Goal: Information Seeking & Learning: Learn about a topic

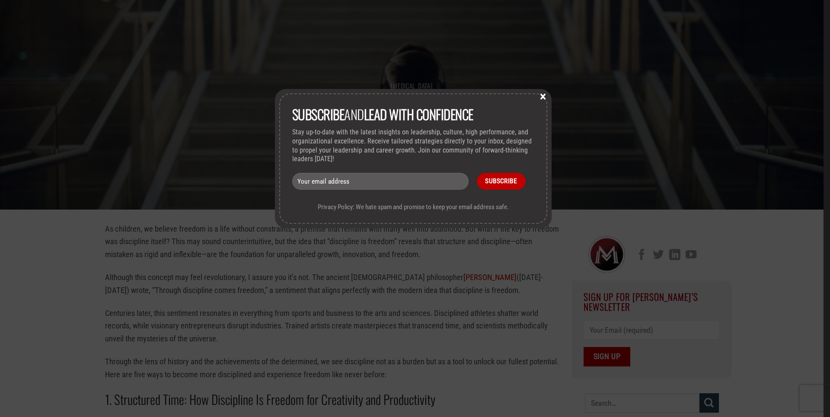
click at [546, 95] on button "×" at bounding box center [542, 96] width 13 height 8
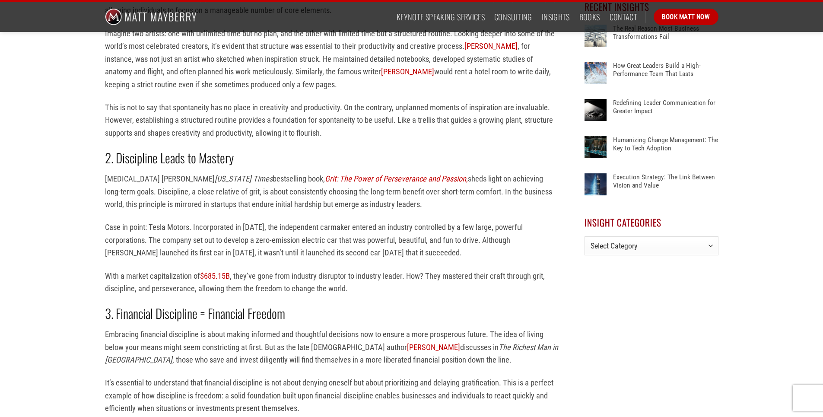
scroll to position [475, 0]
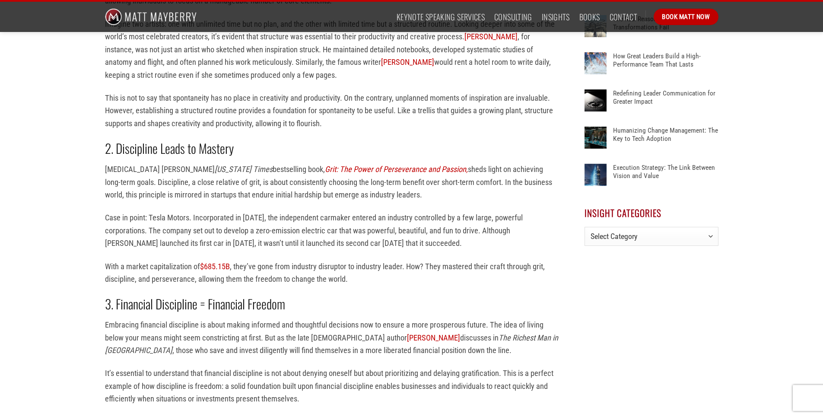
drag, startPoint x: 286, startPoint y: 245, endPoint x: 104, endPoint y: 208, distance: 185.1
copy p "A seminal, peer-reviewed study published in the Journal of Organizational Behav…"
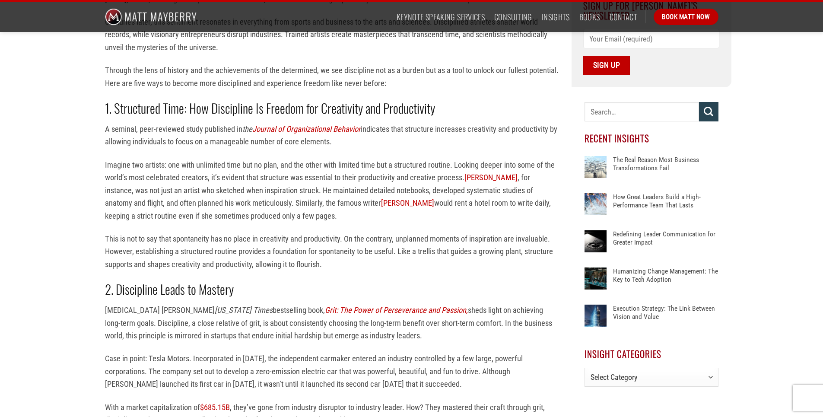
scroll to position [302, 0]
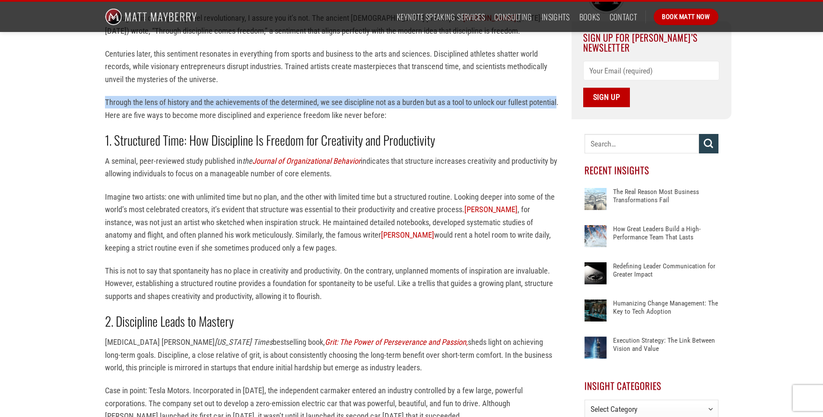
drag, startPoint x: 332, startPoint y: 267, endPoint x: 103, endPoint y: 254, distance: 229.8
drag, startPoint x: 103, startPoint y: 254, endPoint x: 153, endPoint y: 262, distance: 51.2
copy p "Through the lens of history and the achievements of the determined, we see disc…"
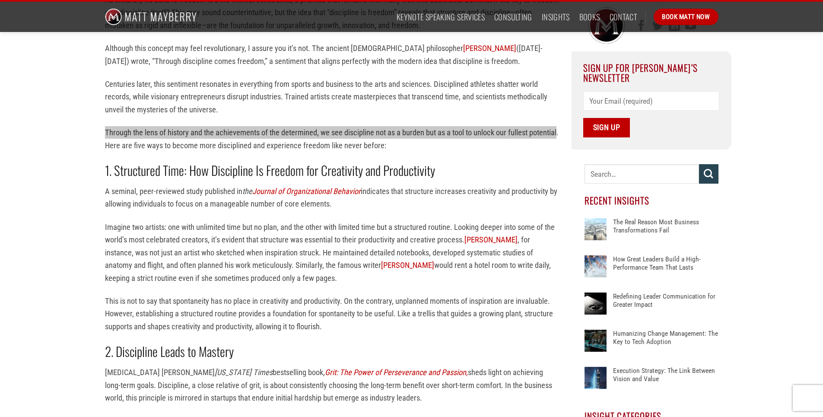
scroll to position [173, 0]
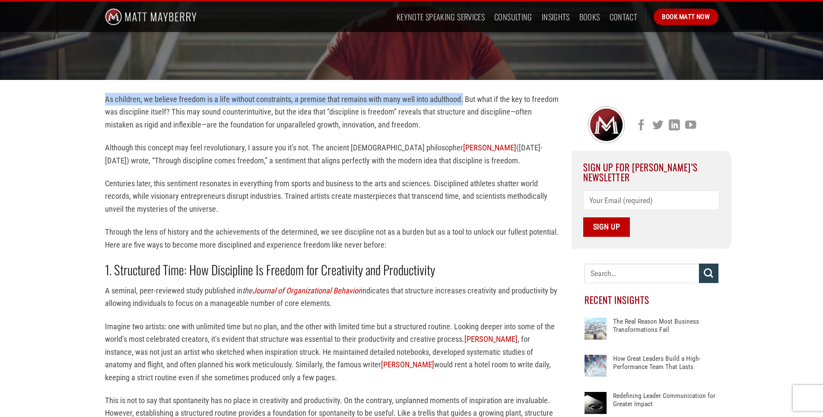
drag, startPoint x: 198, startPoint y: 118, endPoint x: 100, endPoint y: 90, distance: 102.6
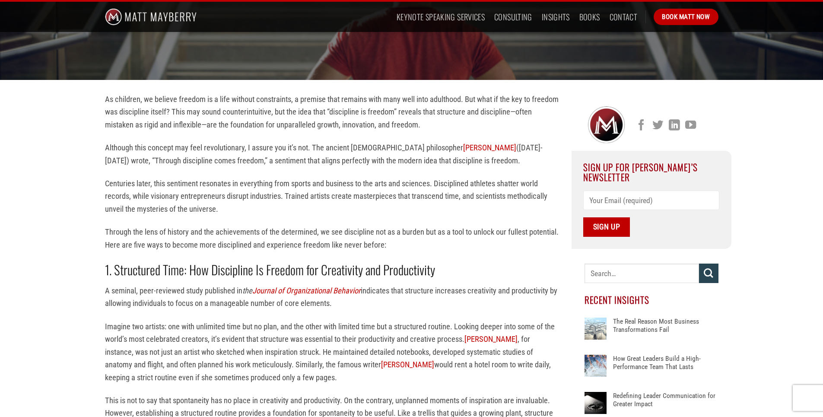
click at [179, 131] on p "As children, we believe freedom is a life without constraints, a premise that r…" at bounding box center [332, 112] width 454 height 38
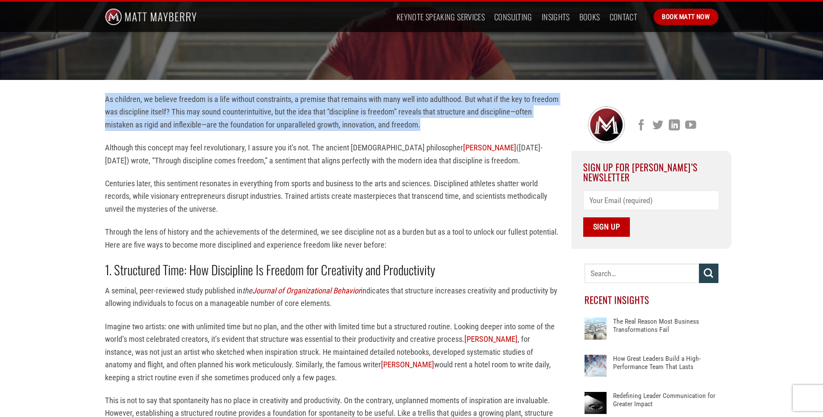
drag, startPoint x: 173, startPoint y: 179, endPoint x: 99, endPoint y: 87, distance: 118.3
drag, startPoint x: 99, startPoint y: 87, endPoint x: 161, endPoint y: 117, distance: 68.6
copy p "As children, we believe freedom is a life without constraints, a premise that r…"
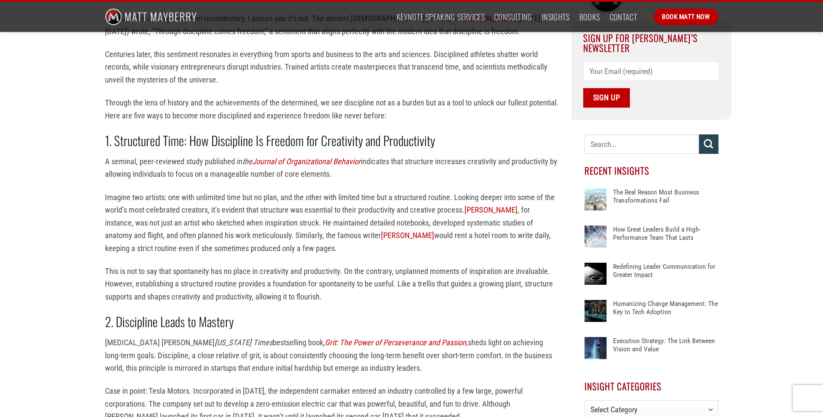
scroll to position [302, 0]
